Goal: Task Accomplishment & Management: Manage account settings

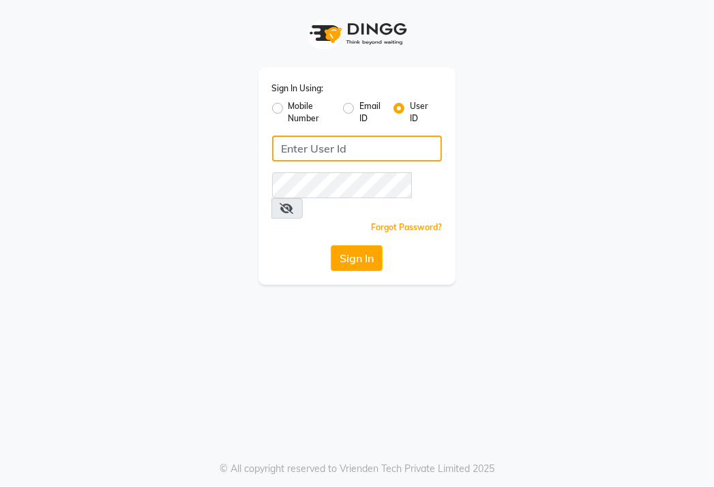
click at [319, 142] on input "Username" at bounding box center [357, 149] width 170 height 26
type input "umaaura"
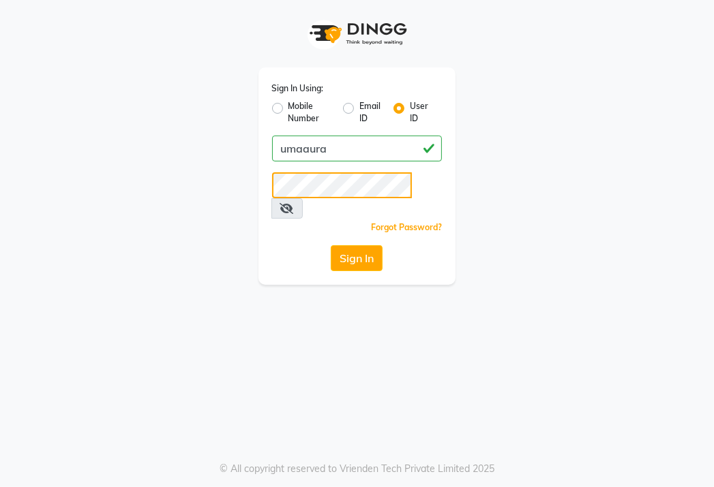
click at [331, 245] on button "Sign In" at bounding box center [357, 258] width 52 height 26
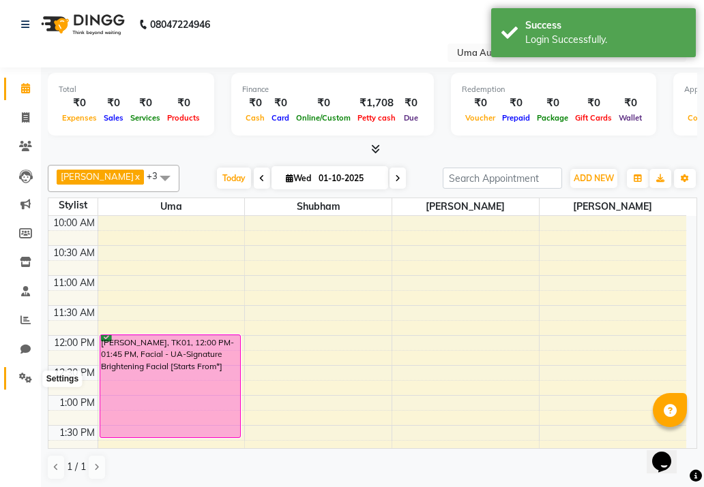
click at [27, 374] on icon at bounding box center [25, 378] width 13 height 10
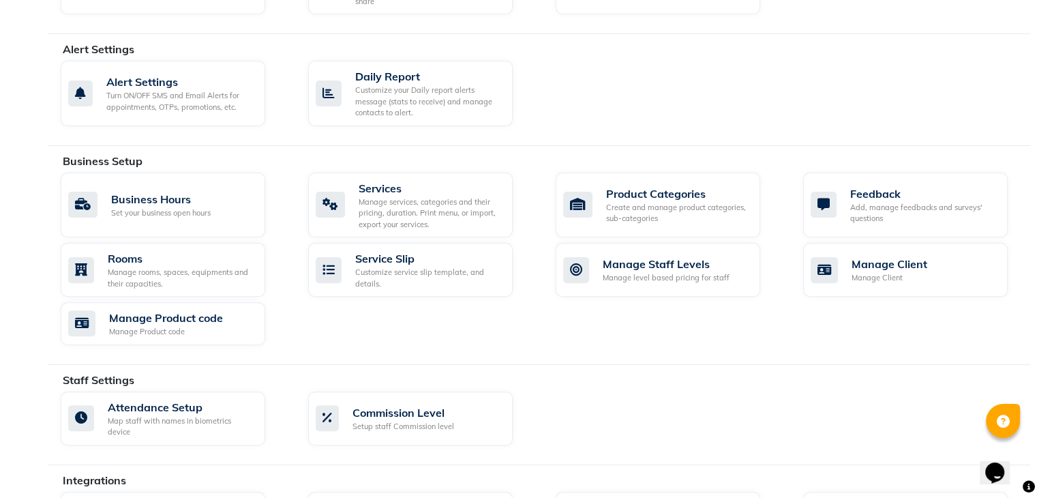
scroll to position [387, 0]
click at [405, 181] on div "Services" at bounding box center [430, 187] width 143 height 16
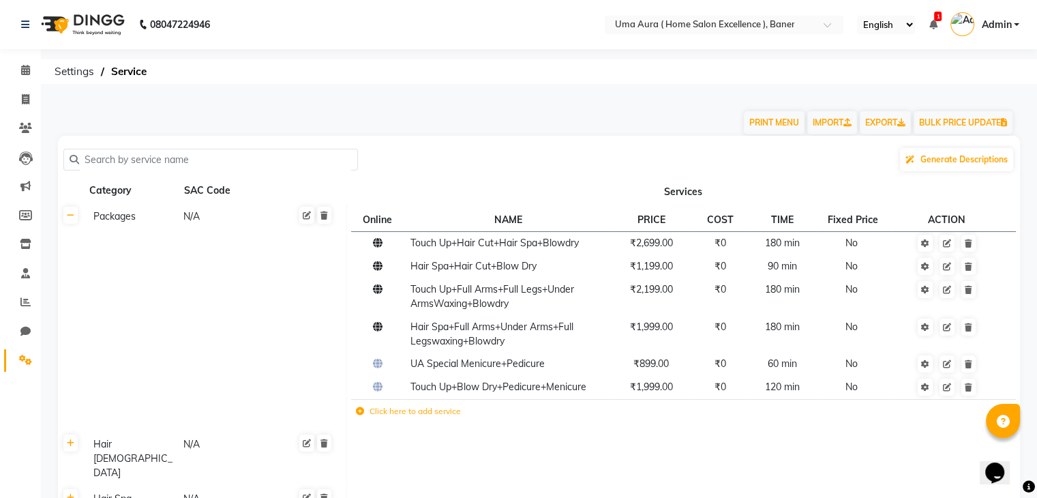
click at [27, 367] on span at bounding box center [26, 360] width 24 height 16
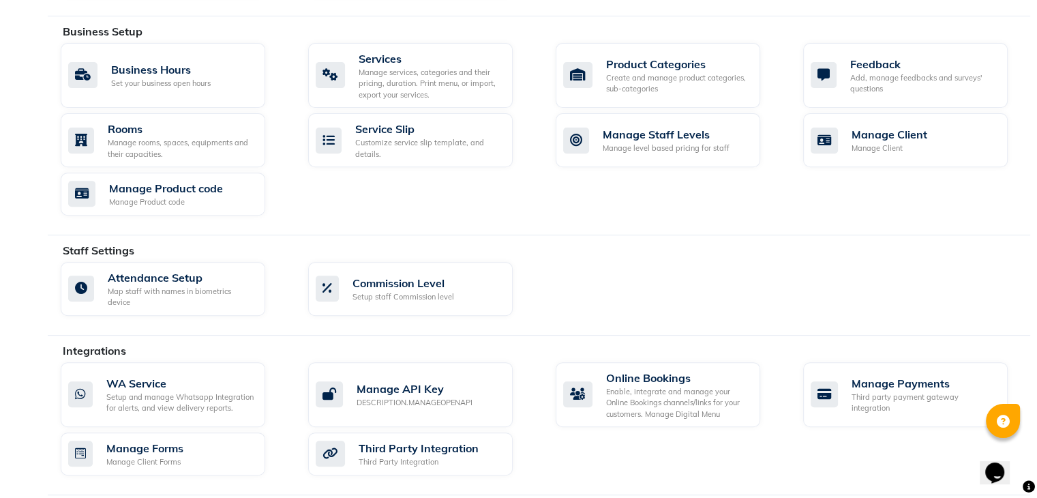
scroll to position [517, 0]
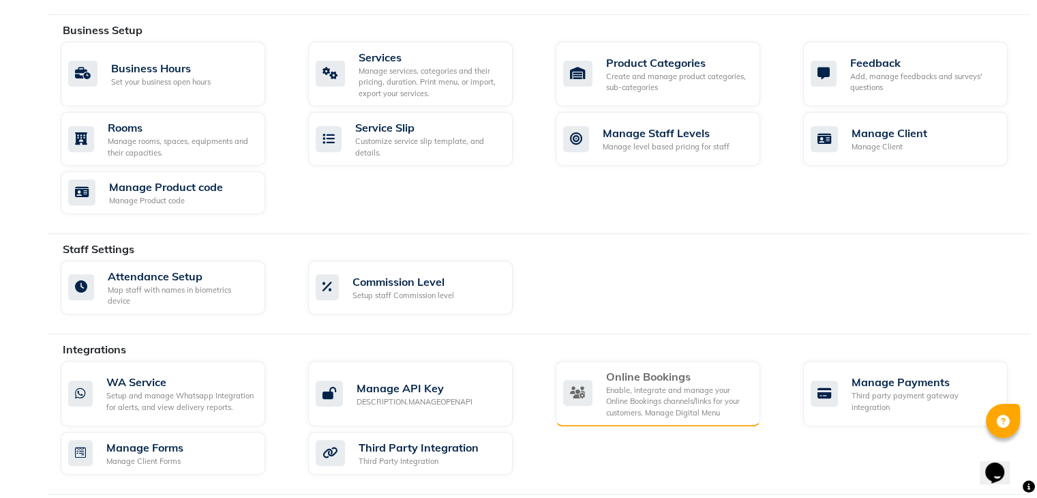
click at [635, 384] on div "Enable, integrate and manage your Online Bookings channels/links for your custo…" at bounding box center [677, 401] width 143 height 34
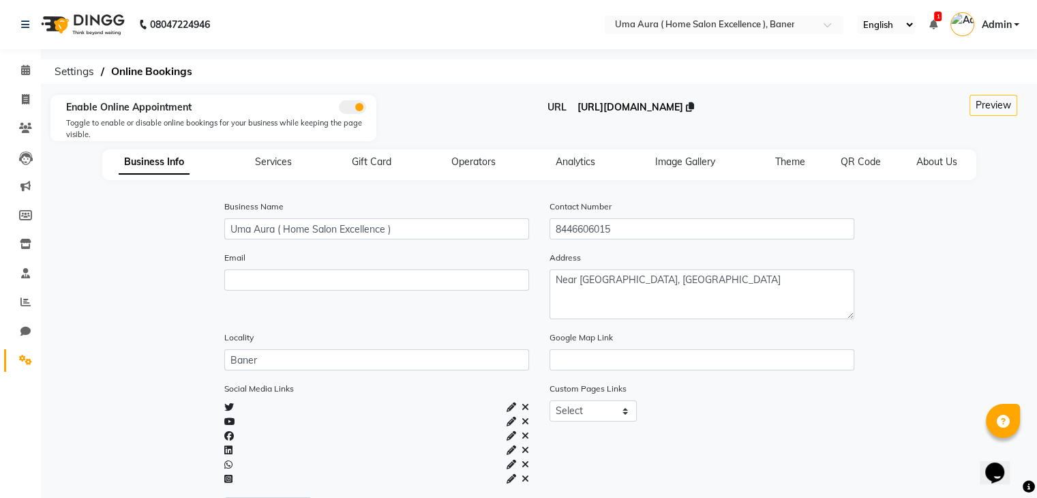
click at [682, 111] on span "[URL][DOMAIN_NAME]" at bounding box center [630, 107] width 106 height 12
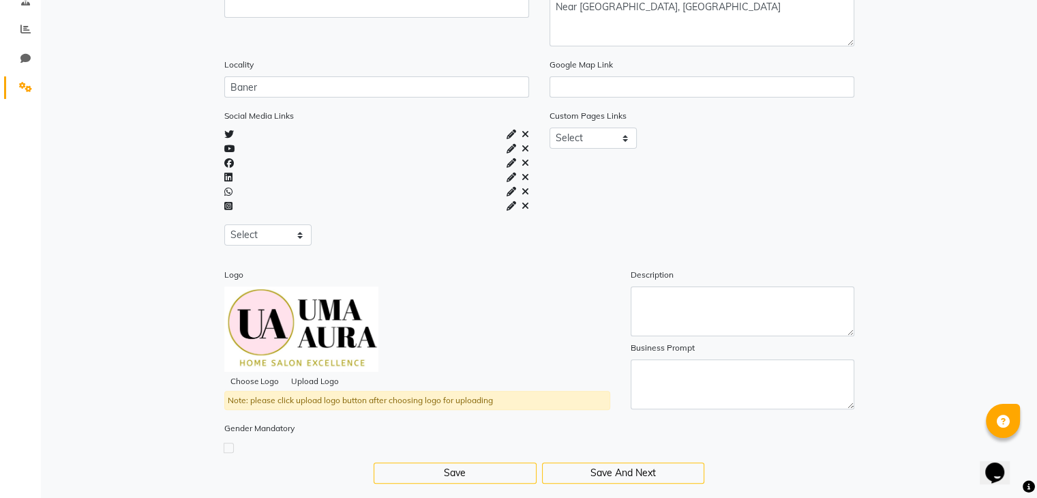
scroll to position [296, 0]
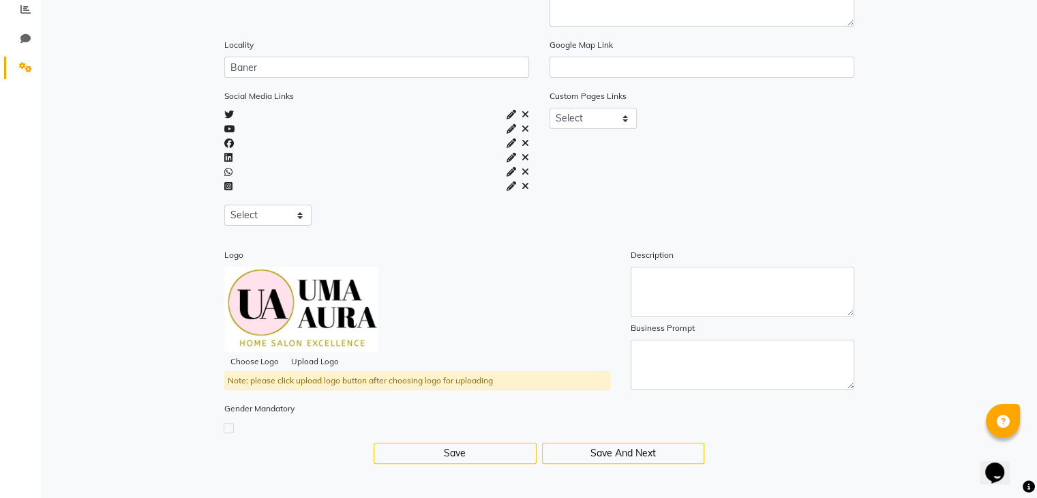
click at [511, 186] on icon at bounding box center [512, 186] width 10 height 10
select select "instagram"
click at [432, 220] on input "text" at bounding box center [408, 215] width 153 height 21
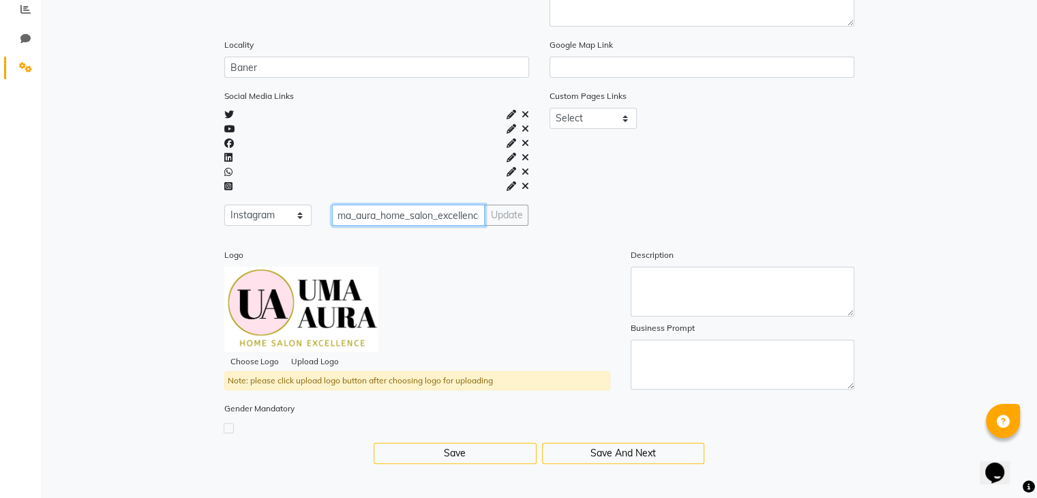
scroll to position [0, 12]
type input "uma_aura_home_salon_excellence"
click at [502, 216] on div "Update" at bounding box center [506, 215] width 44 height 21
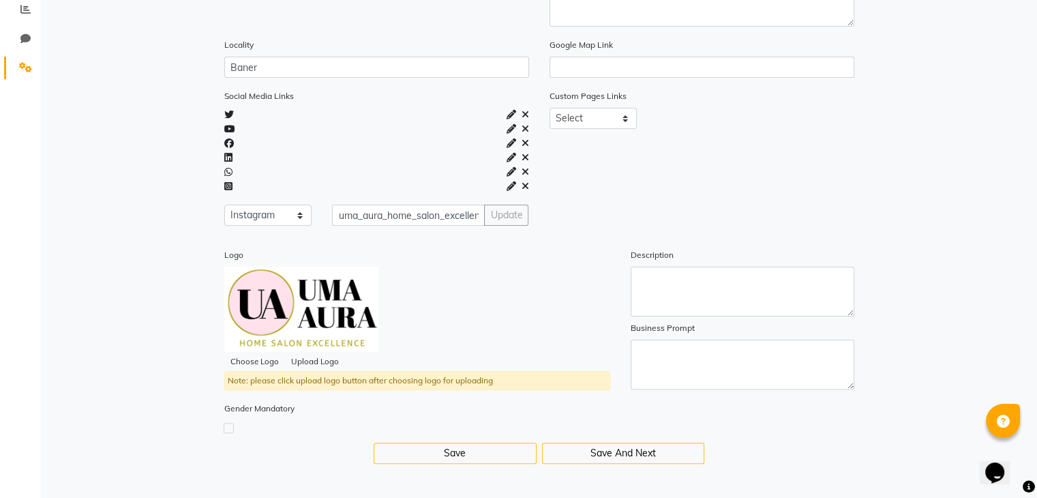
click at [511, 246] on div "Social Media Links Select Facebook Instagram Linkedin Twitter Whatsapp Youtube …" at bounding box center [539, 245] width 976 height 312
click at [452, 444] on button "Save" at bounding box center [455, 452] width 163 height 21
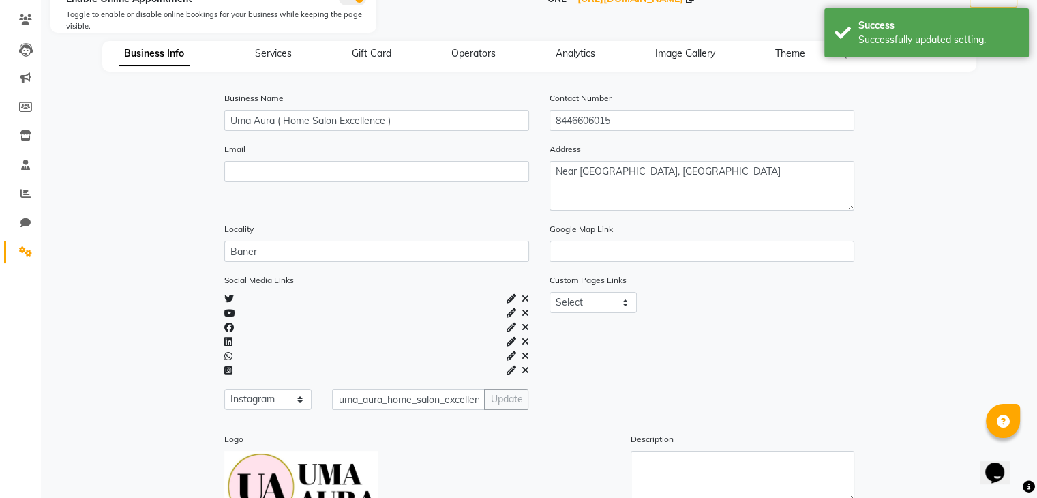
scroll to position [104, 0]
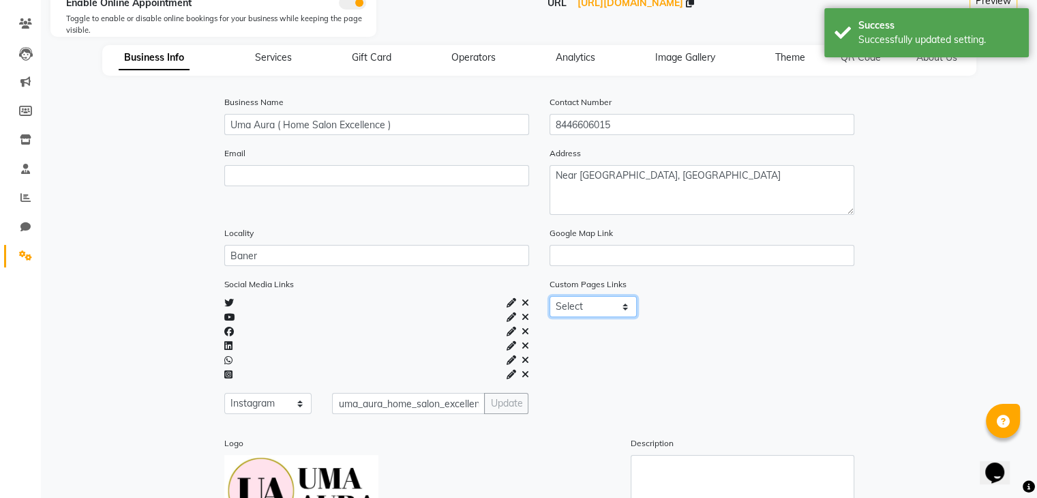
click at [611, 307] on select "Select About_us Memberships Products" at bounding box center [593, 306] width 88 height 21
select select "memberships"
click at [549, 298] on select "Select About_us Memberships Products" at bounding box center [593, 306] width 88 height 21
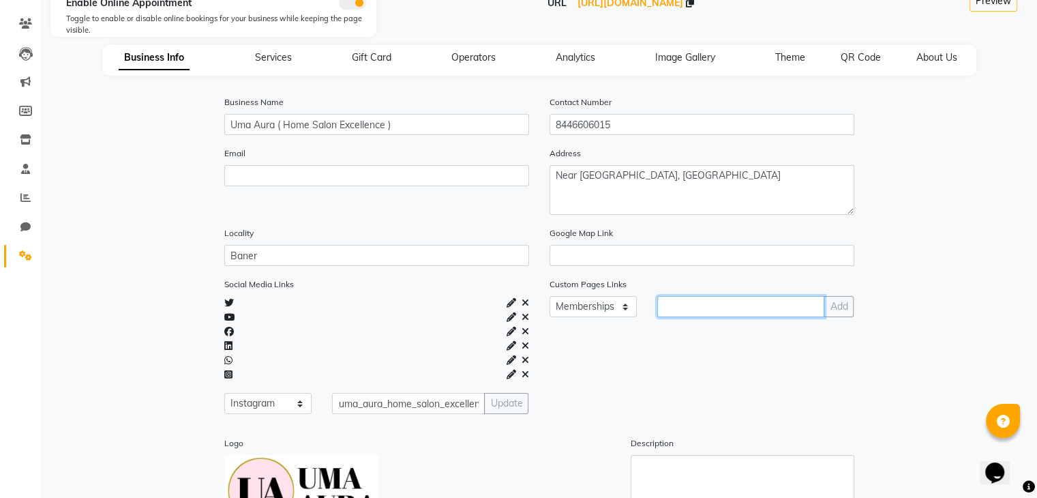
click at [713, 304] on input "text" at bounding box center [740, 306] width 167 height 21
type input "e"
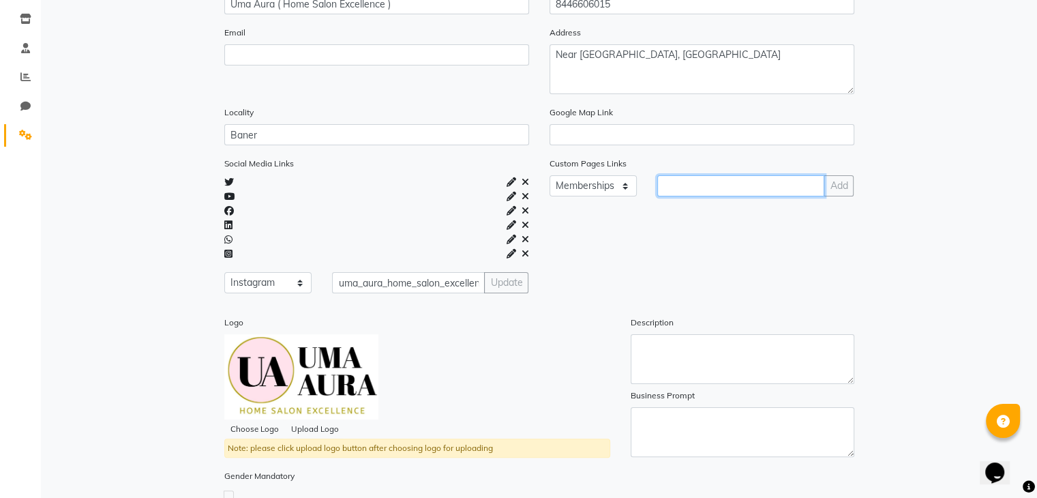
scroll to position [226, 0]
click at [618, 185] on select "Select About_us Memberships Products" at bounding box center [593, 185] width 88 height 21
click at [549, 177] on select "Select About_us Memberships Products" at bounding box center [593, 185] width 88 height 21
click at [603, 250] on div "Custom Pages Links Select About_us Memberships Products Add" at bounding box center [701, 229] width 325 height 148
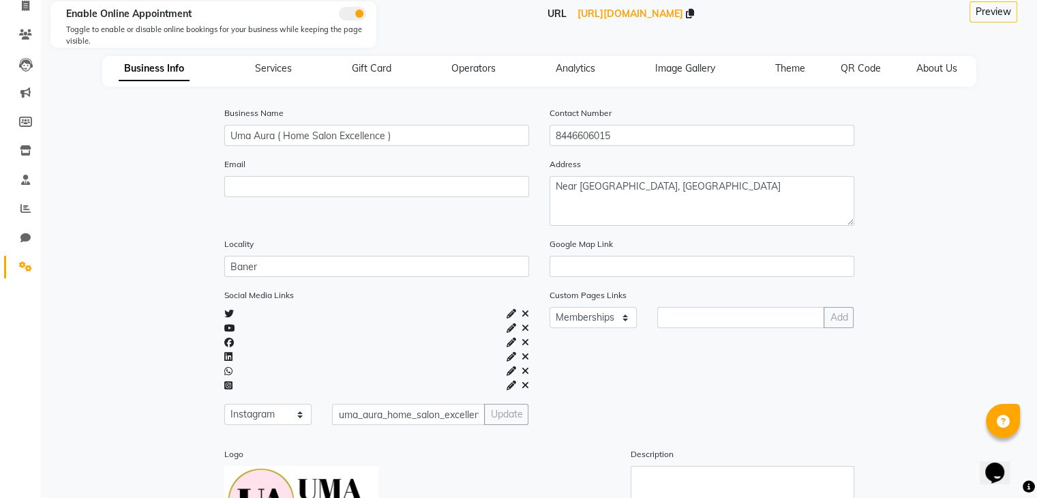
scroll to position [93, 0]
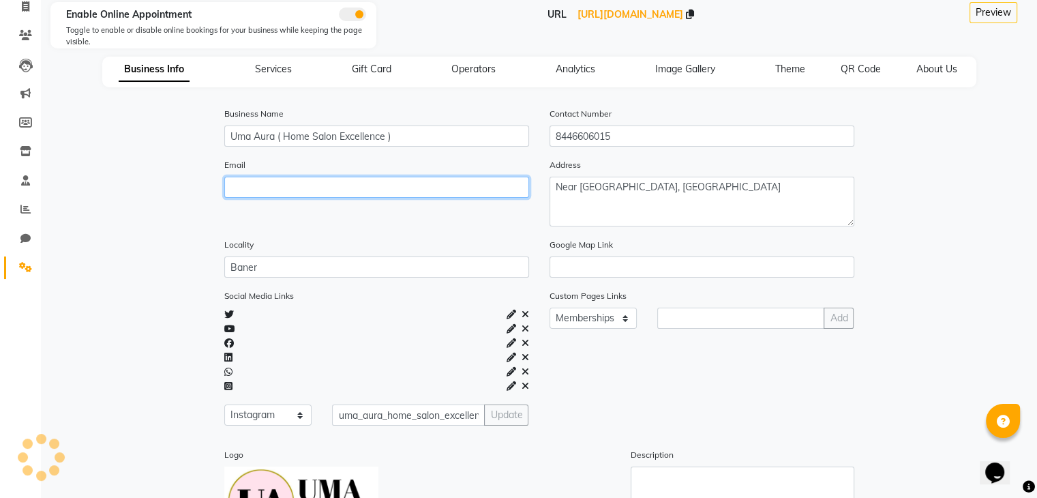
click at [498, 197] on input "email" at bounding box center [376, 187] width 305 height 21
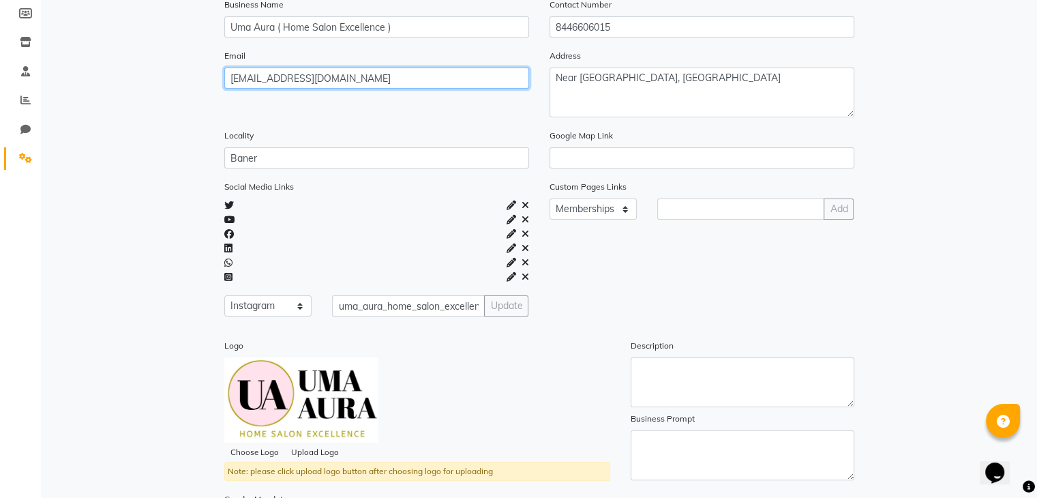
scroll to position [296, 0]
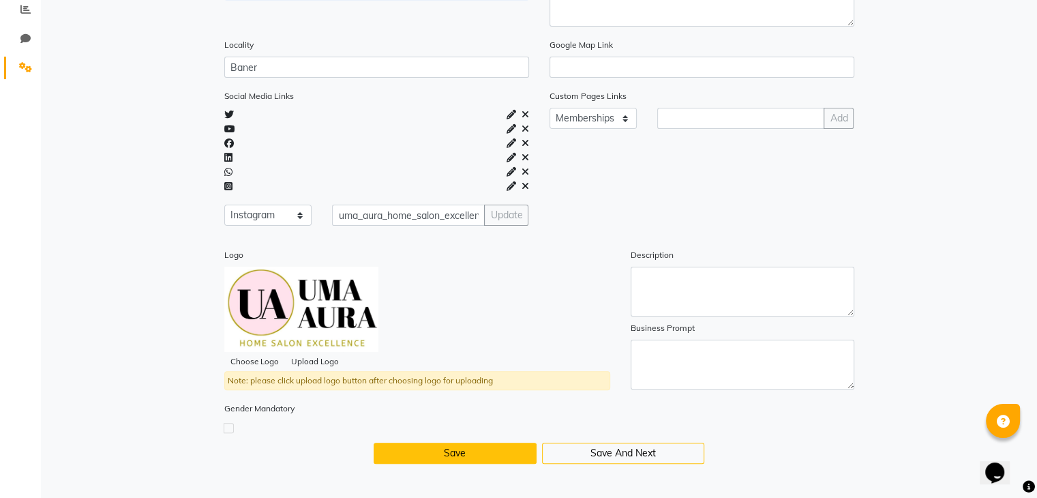
type input "[EMAIL_ADDRESS][DOMAIN_NAME]"
click at [397, 456] on button "Save" at bounding box center [455, 452] width 163 height 21
click at [228, 432] on label at bounding box center [229, 428] width 10 height 10
click at [228, 432] on input "checkbox" at bounding box center [228, 427] width 9 height 9
click at [228, 432] on label at bounding box center [229, 428] width 10 height 10
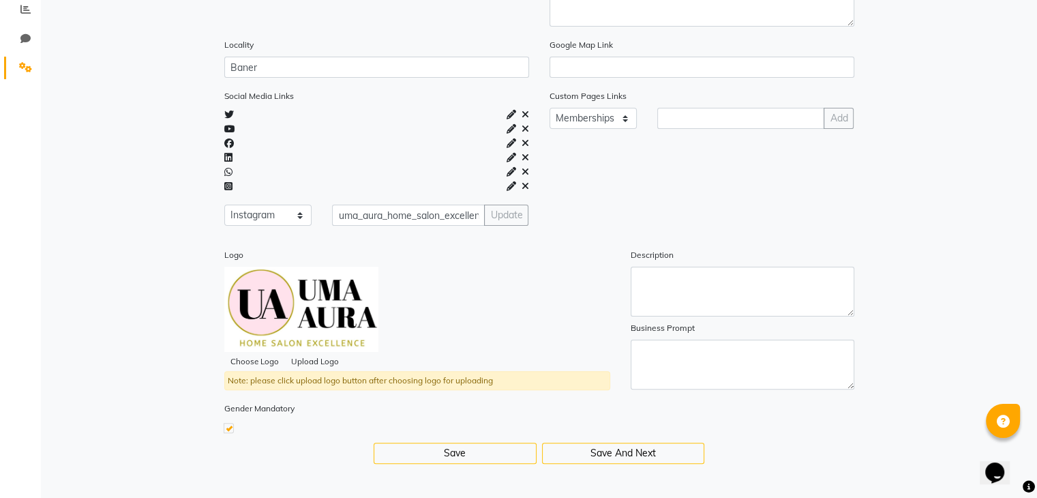
click at [228, 432] on input "checkbox" at bounding box center [228, 427] width 9 height 9
checkbox input "false"
click at [665, 445] on button "Save And Next" at bounding box center [623, 452] width 163 height 21
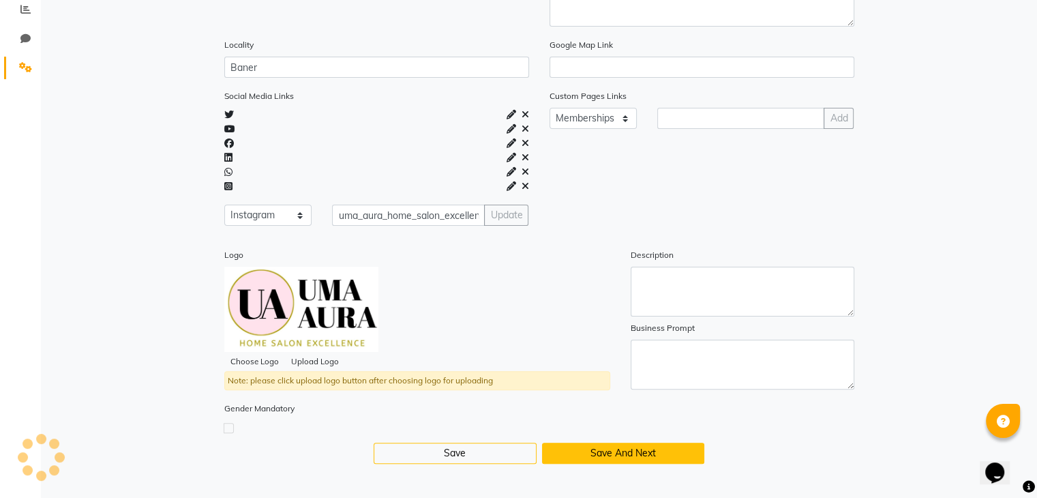
scroll to position [0, 0]
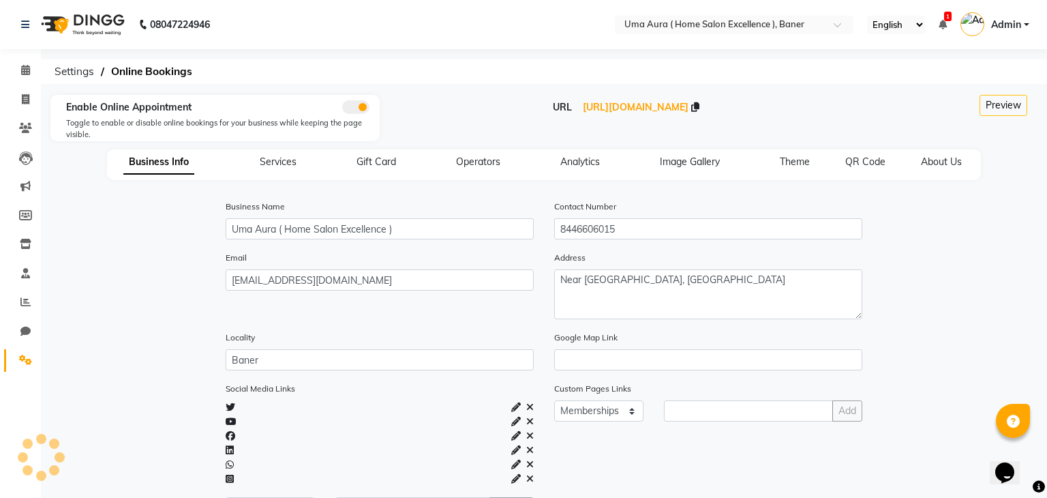
select select "30: 30"
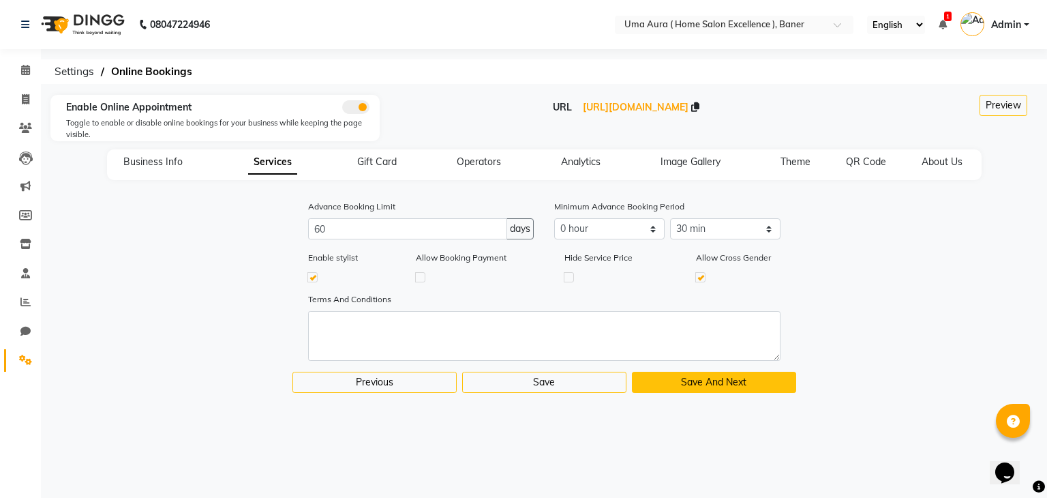
click at [685, 391] on button "Save And Next" at bounding box center [714, 382] width 164 height 21
select select
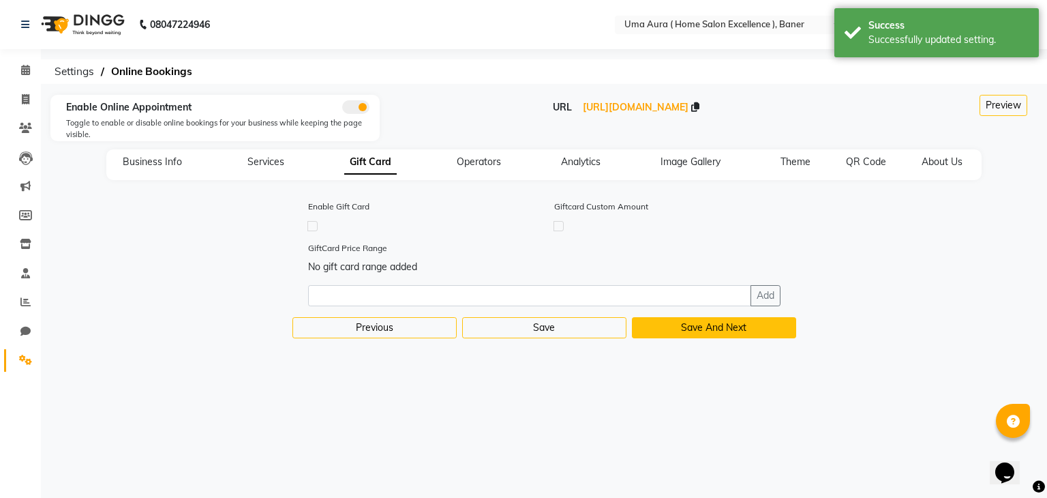
click at [704, 337] on button "Save And Next" at bounding box center [714, 327] width 164 height 21
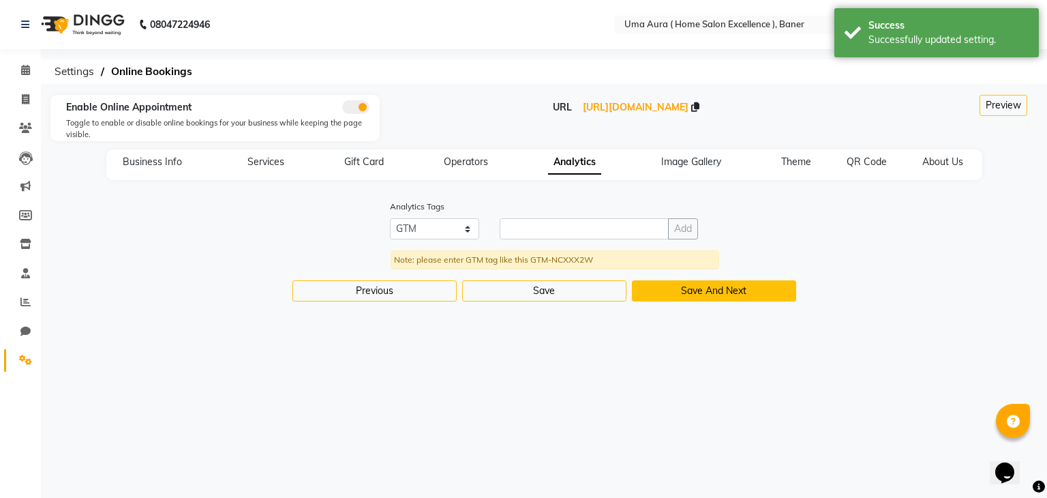
click at [652, 294] on button "Save And Next" at bounding box center [714, 290] width 164 height 21
